Goal: Information Seeking & Learning: Learn about a topic

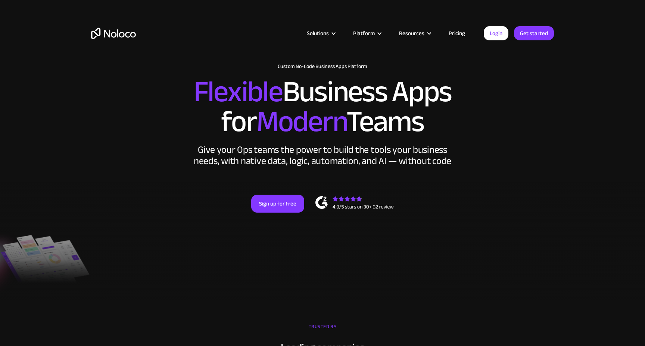
click at [467, 28] on link "Pricing" at bounding box center [457, 33] width 35 height 10
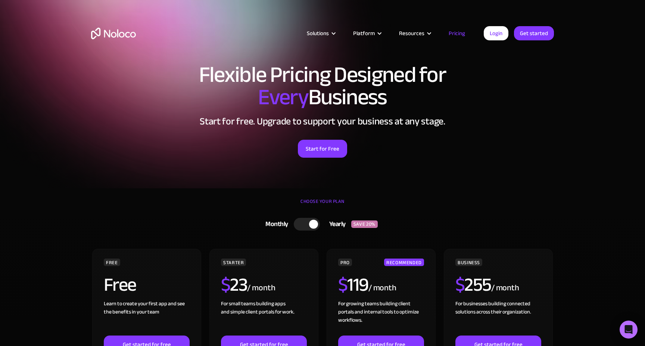
click at [461, 35] on link "Pricing" at bounding box center [457, 33] width 35 height 10
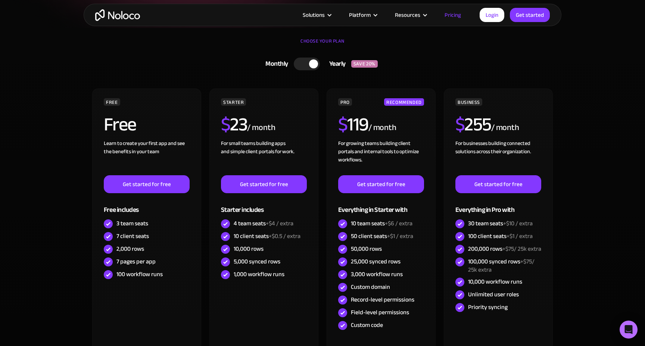
scroll to position [156, 0]
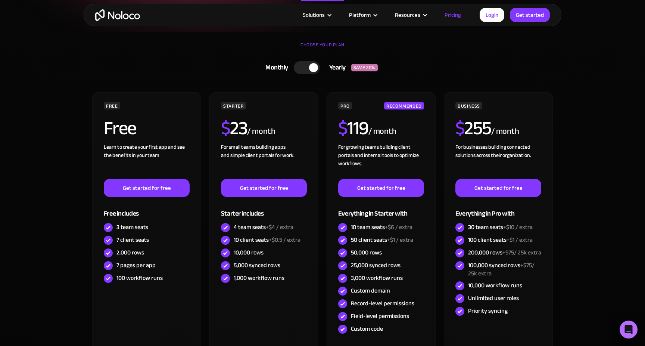
click at [312, 63] on div at bounding box center [307, 67] width 26 height 13
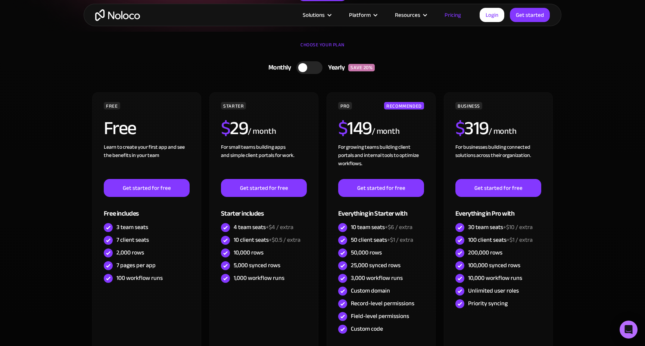
click at [308, 68] on div at bounding box center [310, 67] width 26 height 13
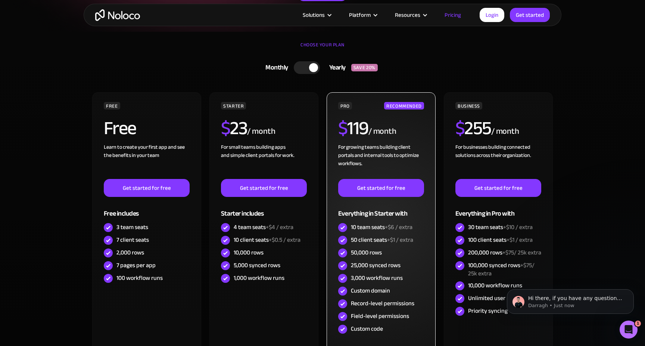
scroll to position [0, 0]
